Goal: Task Accomplishment & Management: Use online tool/utility

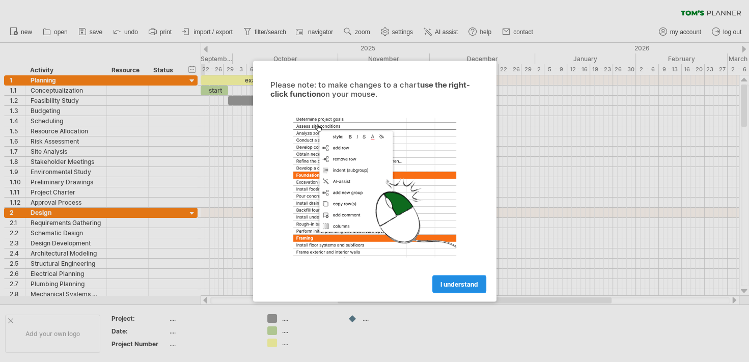
click at [455, 283] on span "I understand" at bounding box center [459, 284] width 38 height 8
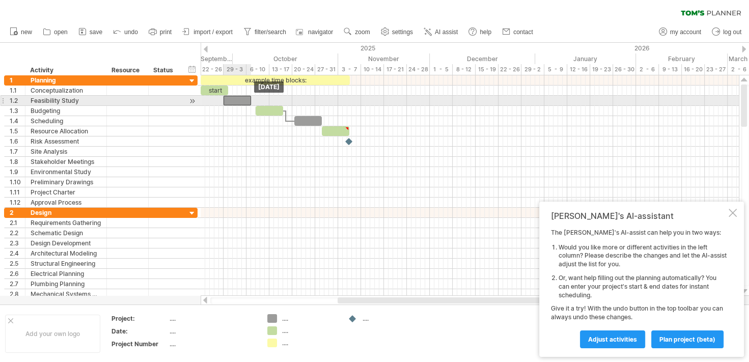
click at [239, 99] on div at bounding box center [236, 101] width 27 height 10
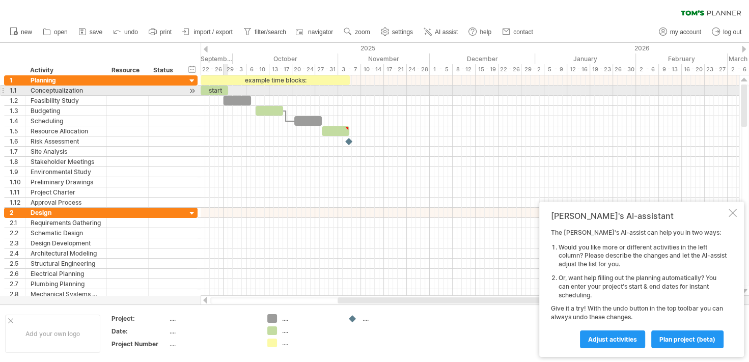
click at [224, 90] on div "start" at bounding box center [213, 90] width 27 height 10
click at [224, 89] on div "*****" at bounding box center [213, 90] width 27 height 10
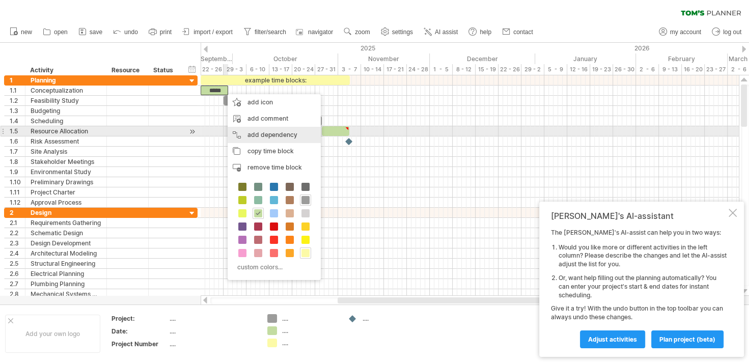
click at [269, 135] on div "add dependency You can use dependencies when you require tasks to be done in a …" at bounding box center [273, 135] width 93 height 16
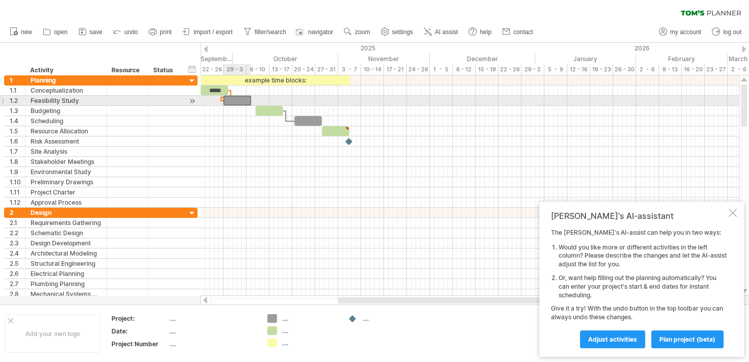
click at [237, 100] on div at bounding box center [236, 101] width 27 height 10
click at [229, 96] on div at bounding box center [236, 101] width 27 height 10
drag, startPoint x: 234, startPoint y: 101, endPoint x: 256, endPoint y: 101, distance: 21.9
click at [256, 101] on div at bounding box center [259, 101] width 27 height 10
drag, startPoint x: 256, startPoint y: 101, endPoint x: 317, endPoint y: 100, distance: 60.6
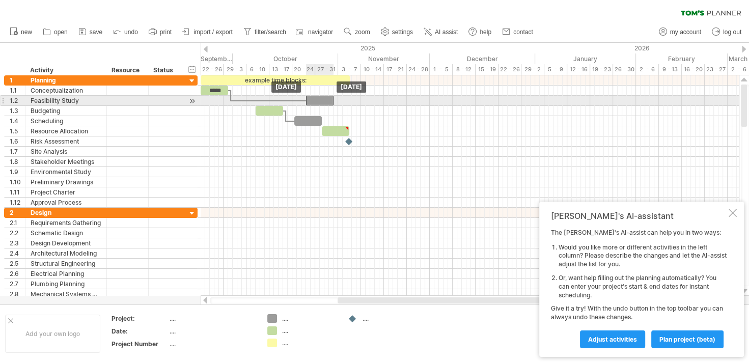
click at [317, 100] on div at bounding box center [319, 101] width 27 height 10
drag, startPoint x: 317, startPoint y: 100, endPoint x: 242, endPoint y: 100, distance: 74.3
click at [242, 100] on div at bounding box center [246, 101] width 27 height 10
drag, startPoint x: 249, startPoint y: 100, endPoint x: 261, endPoint y: 100, distance: 11.7
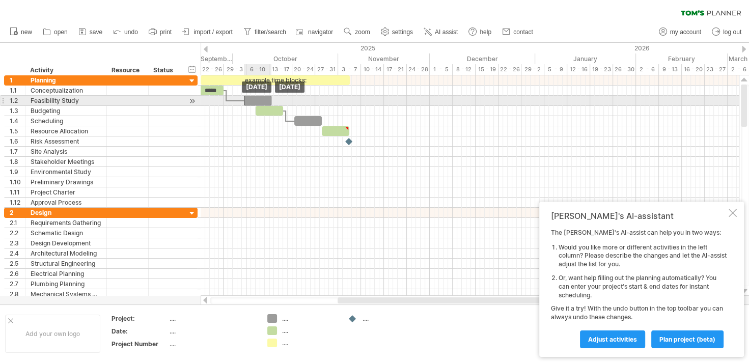
click at [261, 100] on div at bounding box center [257, 101] width 27 height 10
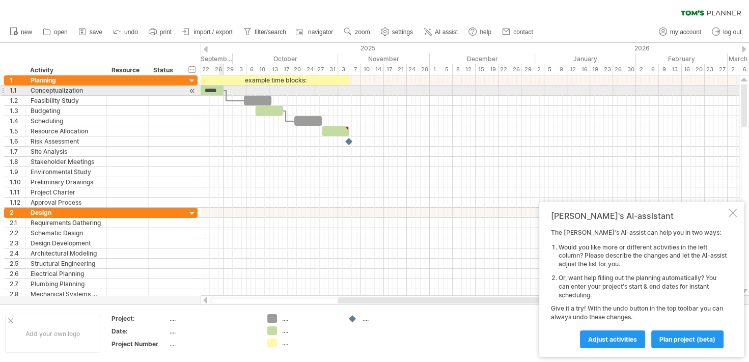
click at [220, 92] on div "*****" at bounding box center [209, 90] width 27 height 10
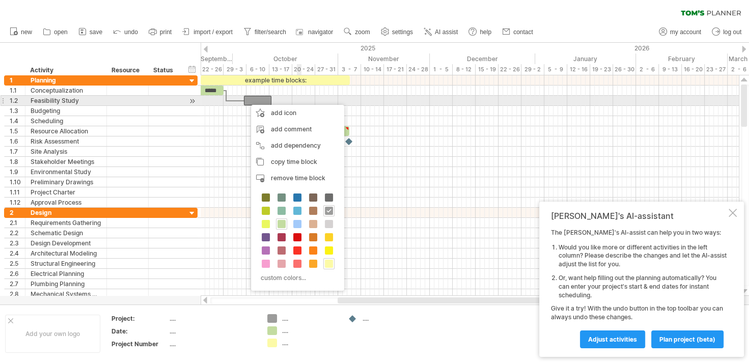
click at [298, 96] on div at bounding box center [469, 101] width 538 height 10
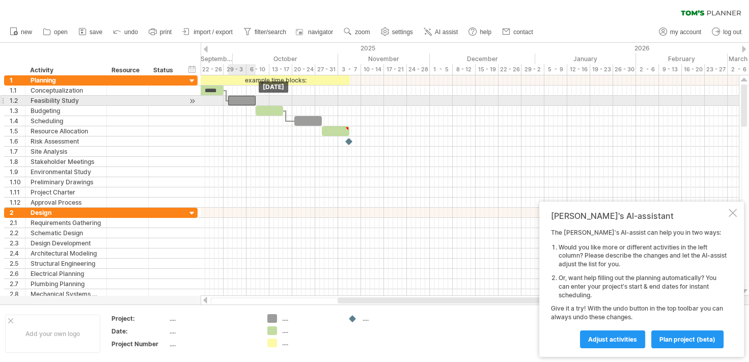
drag, startPoint x: 263, startPoint y: 97, endPoint x: 246, endPoint y: 97, distance: 16.3
click at [246, 97] on div at bounding box center [241, 101] width 27 height 10
drag, startPoint x: 234, startPoint y: 97, endPoint x: 227, endPoint y: 97, distance: 6.6
click at [227, 97] on div at bounding box center [234, 101] width 27 height 10
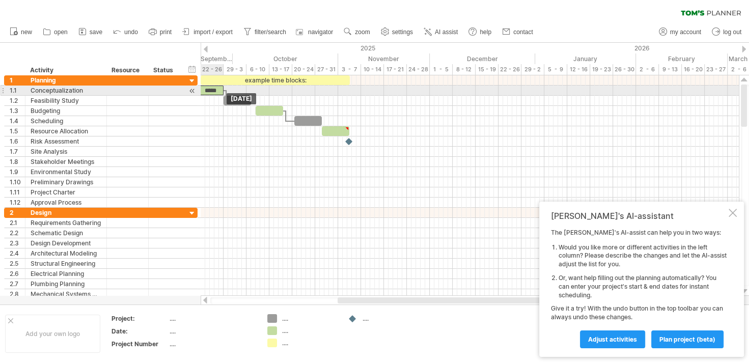
click at [219, 90] on div "*****" at bounding box center [209, 90] width 27 height 10
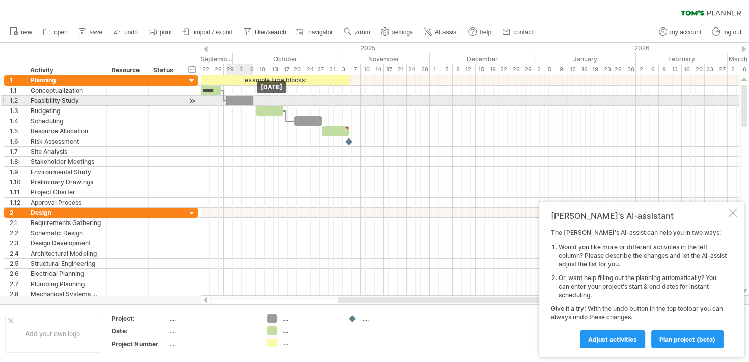
click at [243, 102] on div at bounding box center [238, 101] width 27 height 10
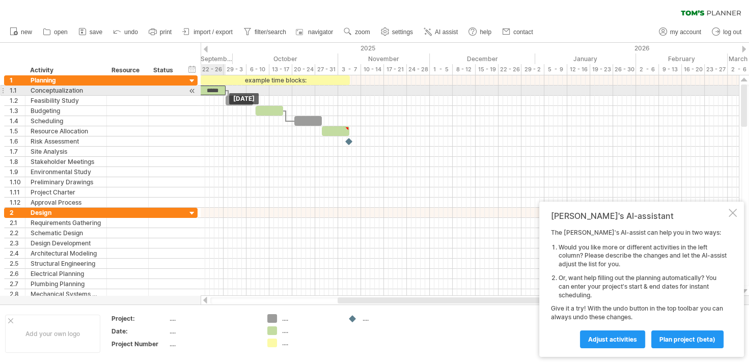
click at [221, 90] on div "*****" at bounding box center [211, 90] width 27 height 10
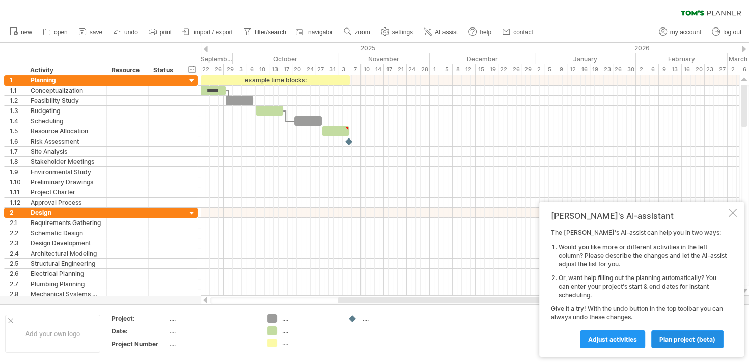
click at [682, 343] on link "plan project (beta)" at bounding box center [687, 339] width 72 height 18
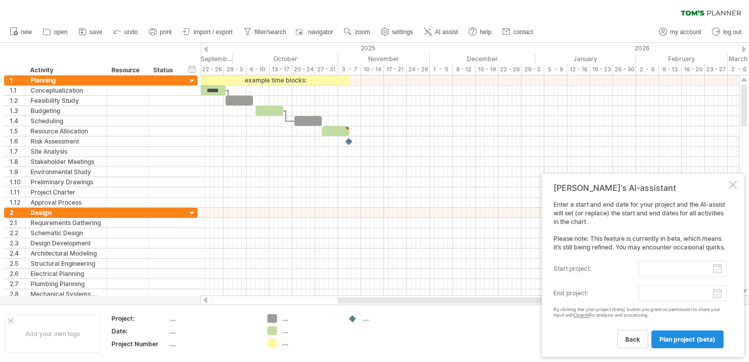
click at [682, 343] on link "plan project (beta)" at bounding box center [687, 339] width 72 height 18
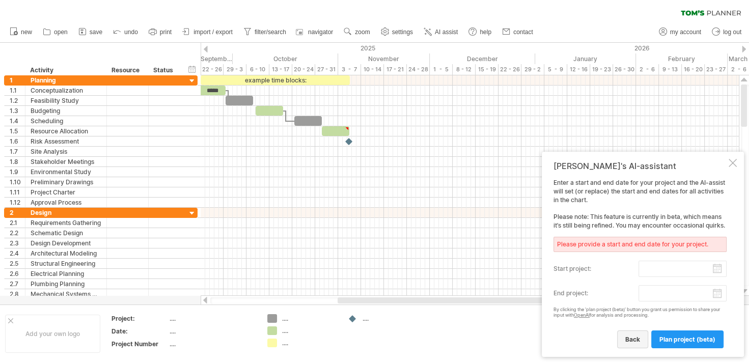
click at [639, 337] on span "back" at bounding box center [632, 339] width 15 height 8
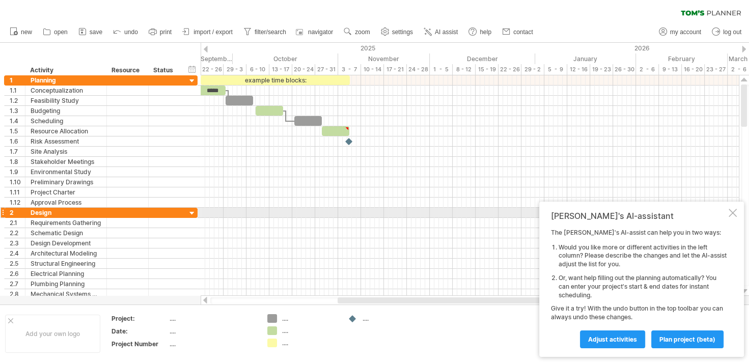
click at [729, 213] on div at bounding box center [732, 213] width 8 height 8
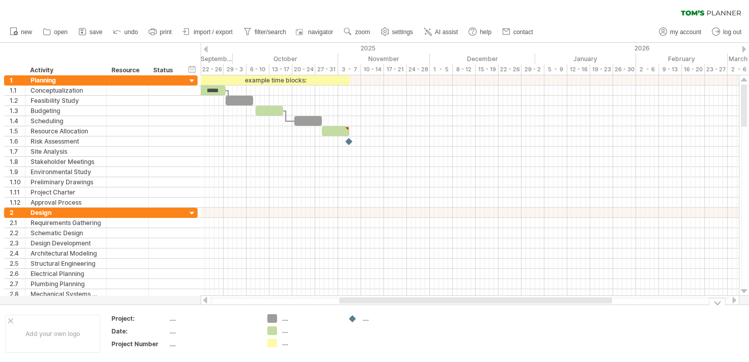
click at [352, 319] on div "Trying to reach [DOMAIN_NAME] Connected again... 0% clear filter new 1" at bounding box center [374, 181] width 749 height 362
click at [361, 319] on div "...." at bounding box center [383, 318] width 70 height 9
click at [287, 332] on div "...." at bounding box center [309, 330] width 55 height 9
click at [272, 332] on div "Trying to reach [DOMAIN_NAME] Connected again... 0% clear filter new 1" at bounding box center [374, 181] width 749 height 362
click at [275, 342] on div at bounding box center [272, 342] width 10 height 9
